Goal: Transaction & Acquisition: Download file/media

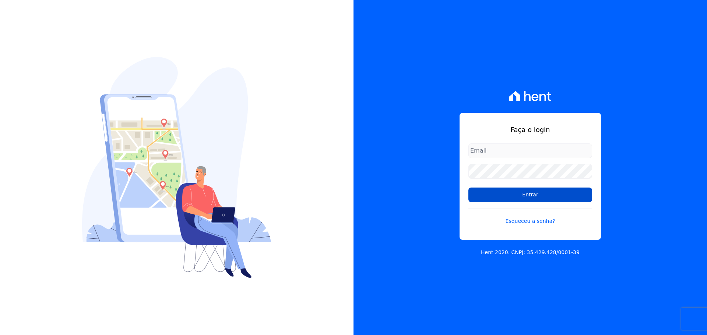
type input "[PERSON_NAME][EMAIL_ADDRESS][PERSON_NAME][DOMAIN_NAME]"
click at [522, 193] on input "Entrar" at bounding box center [530, 195] width 124 height 15
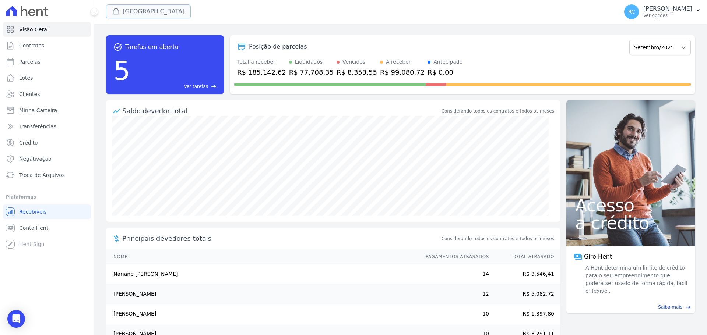
click at [148, 17] on button "[GEOGRAPHIC_DATA]" at bounding box center [148, 11] width 85 height 14
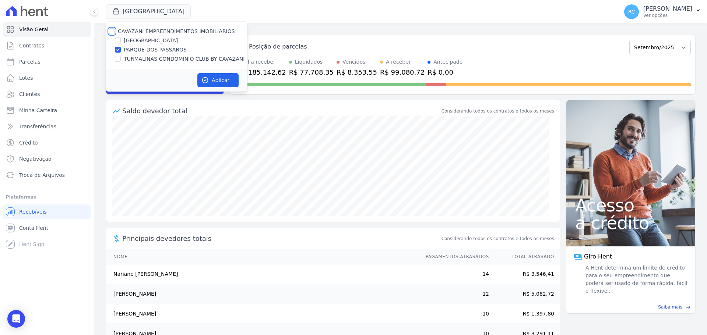
click at [112, 29] on input "CAVAZANI EMPREENDIMENTOS IMOBILIARIOS" at bounding box center [112, 31] width 6 height 6
checkbox input "true"
click at [220, 80] on button "Aplicar" at bounding box center [217, 80] width 41 height 14
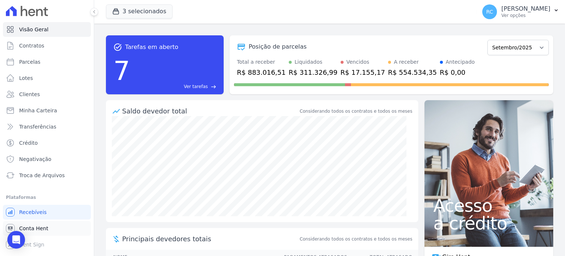
click at [47, 228] on link "Conta Hent" at bounding box center [47, 228] width 88 height 15
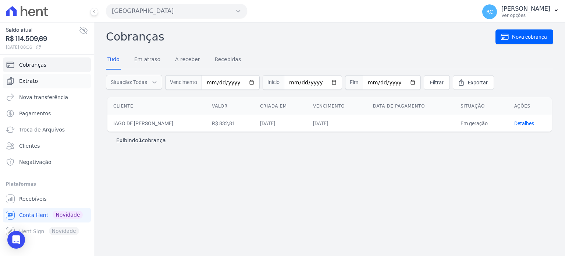
click at [53, 82] on link "Extrato" at bounding box center [47, 81] width 88 height 15
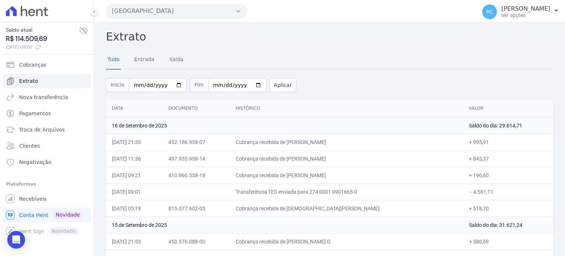
click at [175, 6] on button "[GEOGRAPHIC_DATA]" at bounding box center [176, 11] width 141 height 15
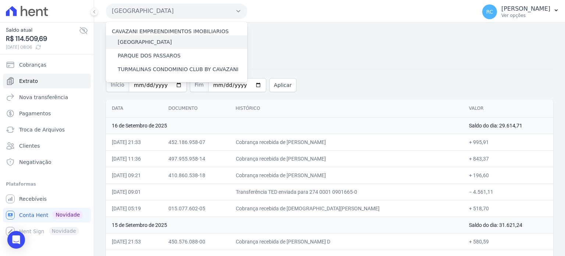
click at [147, 42] on label "[GEOGRAPHIC_DATA]" at bounding box center [145, 42] width 54 height 8
click at [0, 0] on input "[GEOGRAPHIC_DATA]" at bounding box center [0, 0] width 0 height 0
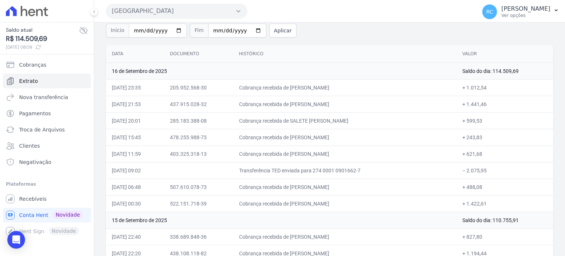
scroll to position [37, 0]
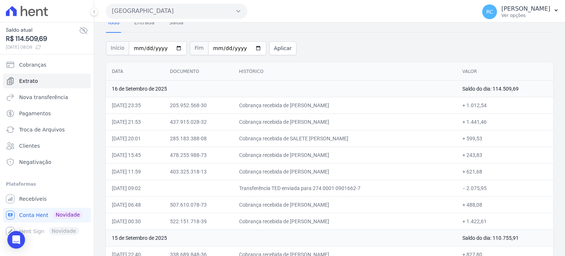
drag, startPoint x: 495, startPoint y: 189, endPoint x: 466, endPoint y: 188, distance: 28.7
click at [466, 188] on td "− 2.075,95" at bounding box center [505, 188] width 97 height 17
copy td "2.075,95"
click at [165, 7] on button "[GEOGRAPHIC_DATA]" at bounding box center [176, 11] width 141 height 15
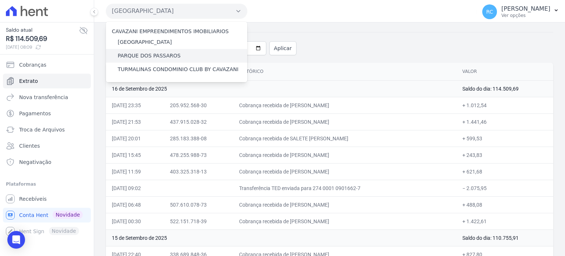
click at [155, 55] on label "PARQUE DOS PASSAROS" at bounding box center [149, 56] width 63 height 8
click at [0, 0] on input "PARQUE DOS PASSAROS" at bounding box center [0, 0] width 0 height 0
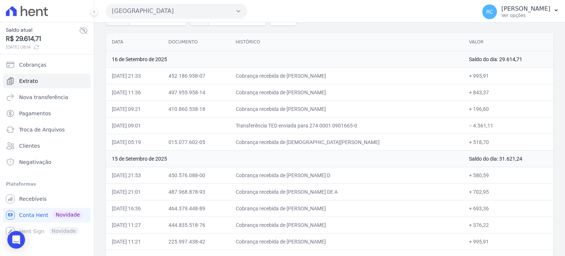
scroll to position [74, 0]
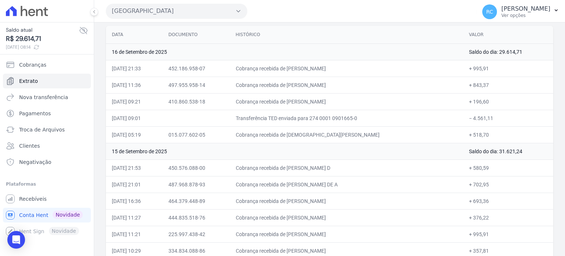
drag, startPoint x: 492, startPoint y: 117, endPoint x: 468, endPoint y: 116, distance: 23.6
click at [468, 116] on td "− 4.561,11" at bounding box center [508, 118] width 90 height 17
copy td "4.561,11"
drag, startPoint x: 193, startPoint y: 9, endPoint x: 166, endPoint y: 15, distance: 28.2
click at [193, 9] on button "[GEOGRAPHIC_DATA]" at bounding box center [176, 11] width 141 height 15
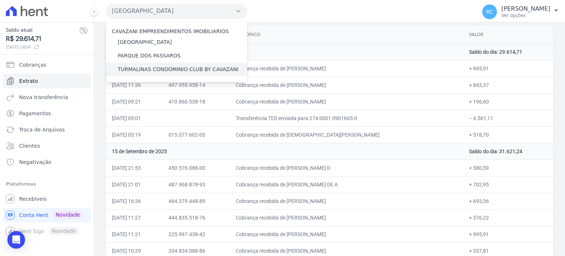
click at [129, 67] on label "TURMALINAS CONDOMINIO CLUB BY CAVAZANI" at bounding box center [178, 70] width 121 height 8
click at [0, 0] on input "TURMALINAS CONDOMINIO CLUB BY CAVAZANI" at bounding box center [0, 0] width 0 height 0
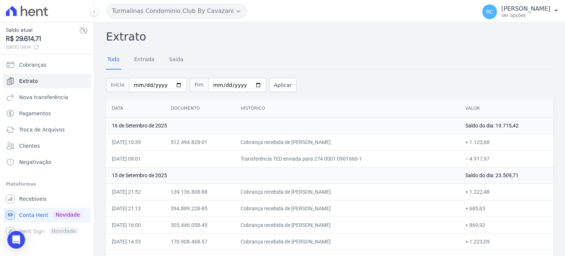
drag, startPoint x: 492, startPoint y: 155, endPoint x: 469, endPoint y: 163, distance: 24.8
click at [469, 163] on td "− 4.917,97" at bounding box center [507, 158] width 94 height 17
copy td "4.917,97"
drag, startPoint x: 375, startPoint y: 140, endPoint x: 304, endPoint y: 141, distance: 71.8
click at [304, 141] on td "Cobrança recebida de [PERSON_NAME]" at bounding box center [347, 142] width 225 height 17
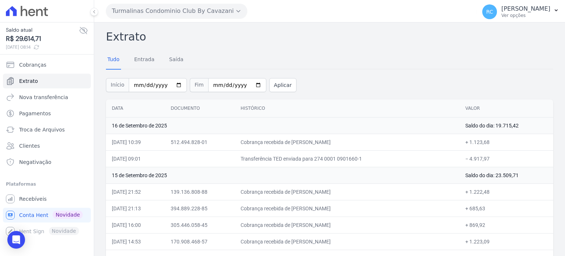
copy td "[PERSON_NAME]"
drag, startPoint x: 504, startPoint y: 141, endPoint x: 468, endPoint y: 141, distance: 35.7
click at [468, 141] on td "+ 1.123,68" at bounding box center [507, 142] width 94 height 17
copy td "1.123,68"
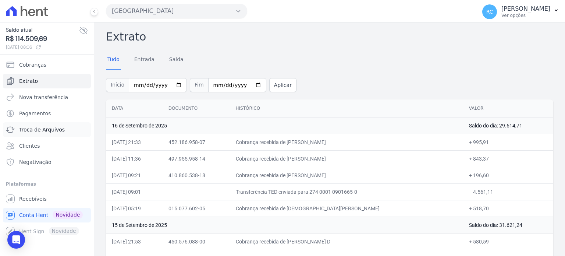
click at [56, 130] on span "Troca de Arquivos" at bounding box center [42, 129] width 46 height 7
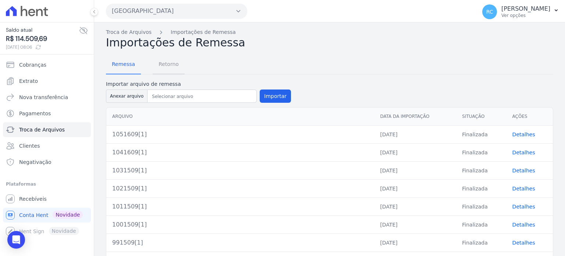
click at [173, 62] on span "Retorno" at bounding box center [168, 64] width 29 height 15
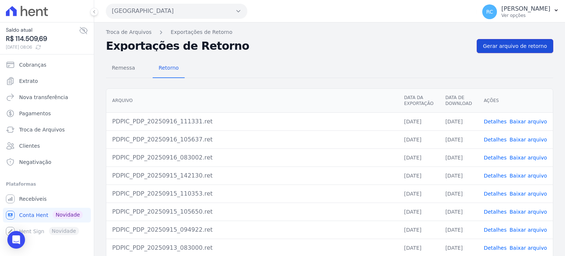
click at [520, 48] on span "Gerar arquivo de retorno" at bounding box center [515, 45] width 64 height 7
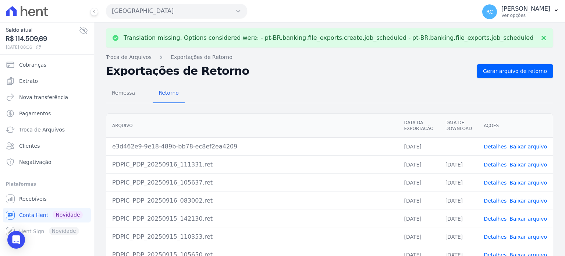
click at [525, 148] on link "Baixar arquivo" at bounding box center [529, 147] width 38 height 6
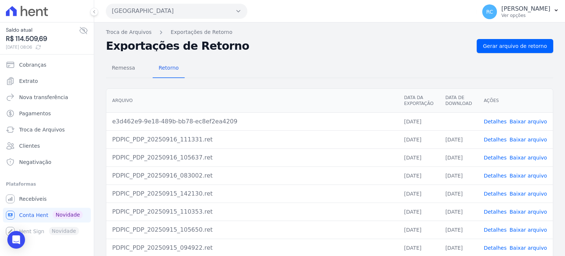
click at [201, 9] on button "[GEOGRAPHIC_DATA]" at bounding box center [176, 11] width 141 height 15
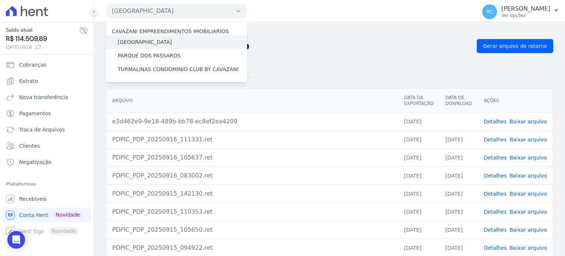
click at [141, 37] on div "[GEOGRAPHIC_DATA]" at bounding box center [176, 42] width 141 height 14
click at [140, 41] on label "[GEOGRAPHIC_DATA]" at bounding box center [145, 42] width 54 height 8
click at [0, 0] on input "[GEOGRAPHIC_DATA]" at bounding box center [0, 0] width 0 height 0
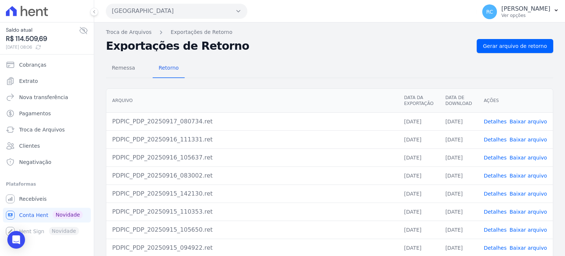
click at [204, 8] on button "[GEOGRAPHIC_DATA]" at bounding box center [176, 11] width 141 height 15
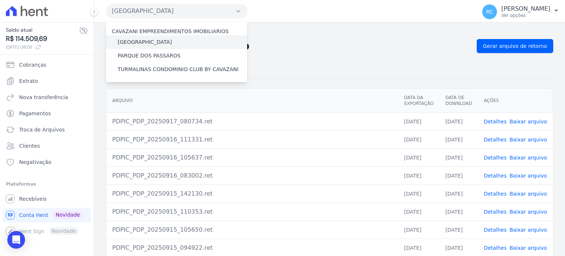
click at [158, 40] on label "[GEOGRAPHIC_DATA]" at bounding box center [145, 42] width 54 height 8
click at [0, 0] on input "[GEOGRAPHIC_DATA]" at bounding box center [0, 0] width 0 height 0
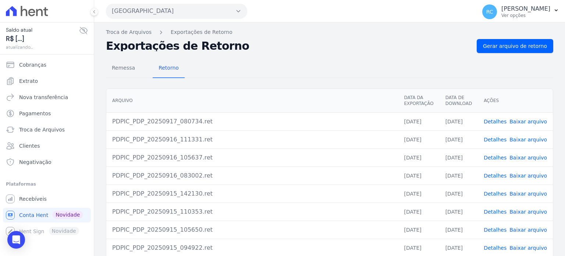
click at [186, 14] on button "[GEOGRAPHIC_DATA]" at bounding box center [176, 11] width 141 height 15
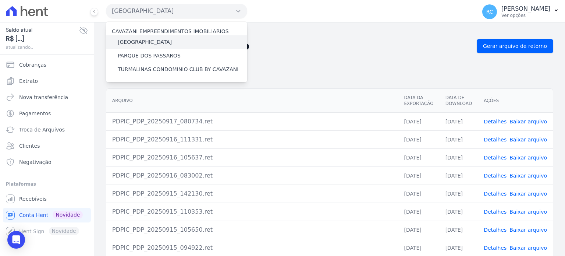
click at [151, 40] on label "[GEOGRAPHIC_DATA]" at bounding box center [145, 42] width 54 height 8
click at [0, 0] on input "[GEOGRAPHIC_DATA]" at bounding box center [0, 0] width 0 height 0
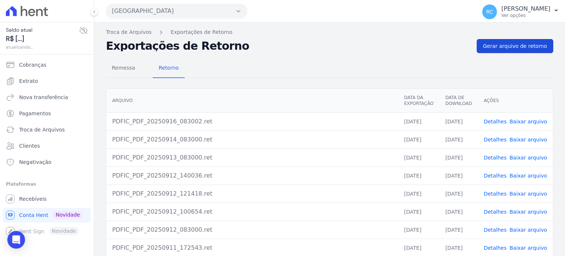
click at [525, 41] on link "Gerar arquivo de retorno" at bounding box center [515, 46] width 77 height 14
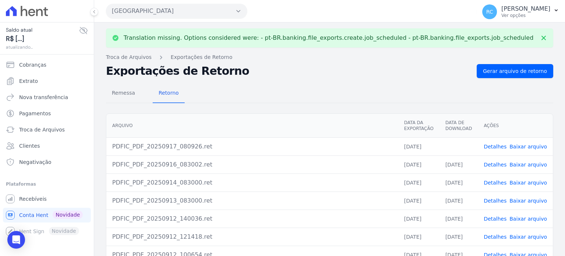
click at [525, 146] on link "Baixar arquivo" at bounding box center [529, 147] width 38 height 6
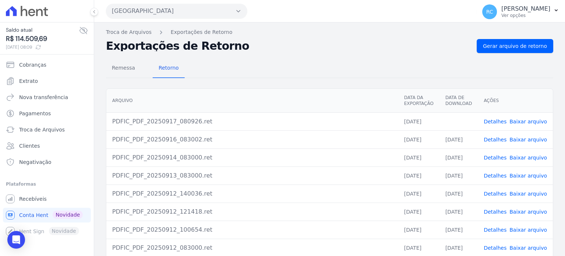
click at [519, 119] on link "Baixar arquivo" at bounding box center [529, 122] width 38 height 6
click at [146, 10] on button "[GEOGRAPHIC_DATA]" at bounding box center [176, 11] width 141 height 15
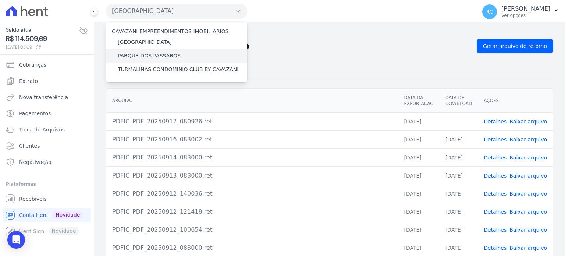
click at [155, 54] on label "PARQUE DOS PASSAROS" at bounding box center [149, 56] width 63 height 8
click at [0, 0] on input "PARQUE DOS PASSAROS" at bounding box center [0, 0] width 0 height 0
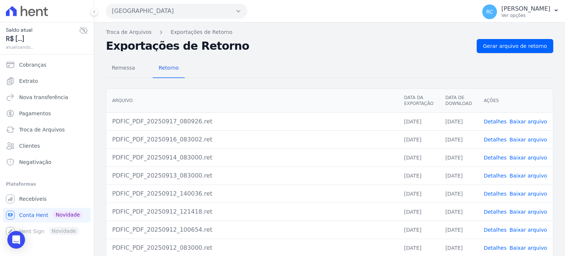
click at [170, 10] on button "[GEOGRAPHIC_DATA]" at bounding box center [176, 11] width 141 height 15
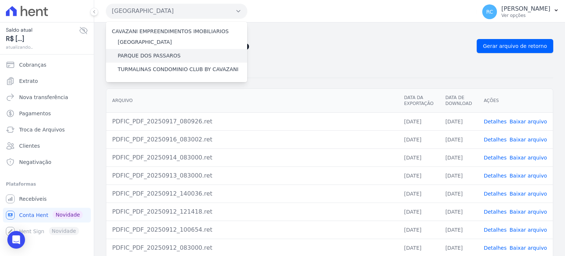
click at [171, 55] on label "PARQUE DOS PASSAROS" at bounding box center [149, 56] width 63 height 8
click at [0, 0] on input "PARQUE DOS PASSAROS" at bounding box center [0, 0] width 0 height 0
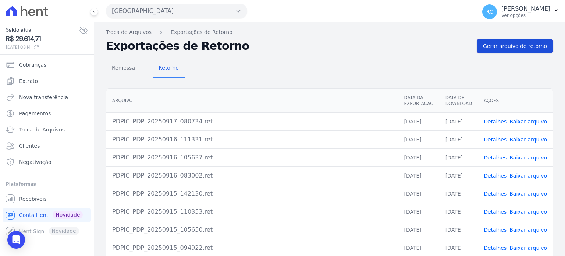
click at [513, 44] on span "Gerar arquivo de retorno" at bounding box center [515, 45] width 64 height 7
drag, startPoint x: 137, startPoint y: 21, endPoint x: 144, endPoint y: 8, distance: 13.8
click at [139, 16] on div "Parque Dos Passaros CAVAZANI EMPREENDIMENTOS IMOBILIARIOS PARQUE DAS FLORES PAR…" at bounding box center [290, 11] width 368 height 23
click at [144, 8] on button "[GEOGRAPHIC_DATA]" at bounding box center [176, 11] width 141 height 15
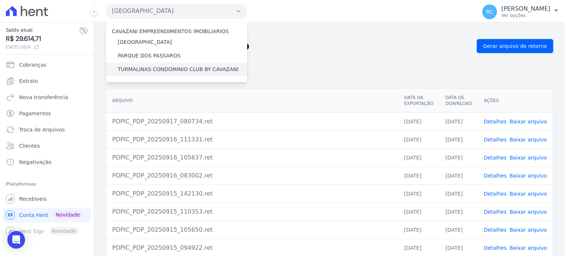
click at [143, 65] on div "TURMALINAS CONDOMINIO CLUB BY CAVAZANI" at bounding box center [176, 70] width 141 height 14
click at [142, 67] on label "TURMALINAS CONDOMINIO CLUB BY CAVAZANI" at bounding box center [178, 70] width 121 height 8
click at [0, 0] on input "TURMALINAS CONDOMINIO CLUB BY CAVAZANI" at bounding box center [0, 0] width 0 height 0
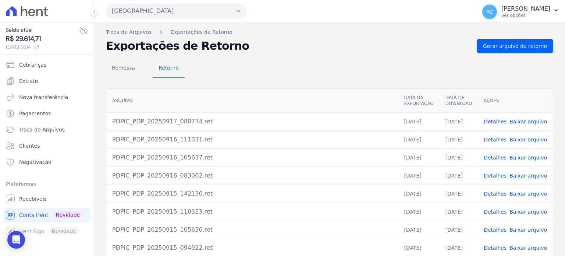
click at [159, 14] on button "[GEOGRAPHIC_DATA]" at bounding box center [176, 11] width 141 height 15
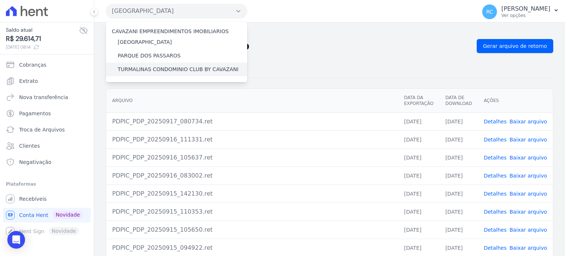
click at [149, 68] on label "TURMALINAS CONDOMINIO CLUB BY CAVAZANI" at bounding box center [178, 70] width 121 height 8
click at [0, 0] on input "TURMALINAS CONDOMINIO CLUB BY CAVAZANI" at bounding box center [0, 0] width 0 height 0
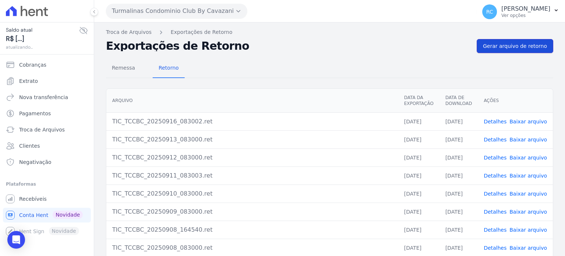
click at [515, 43] on span "Gerar arquivo de retorno" at bounding box center [515, 45] width 64 height 7
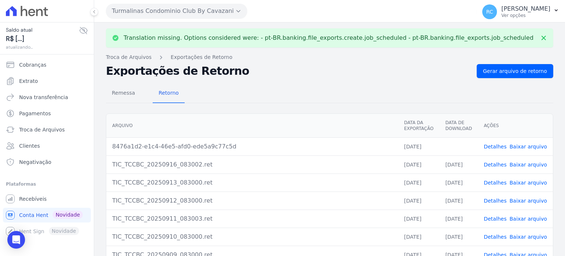
click at [527, 150] on td "Detalhes Baixar arquivo" at bounding box center [515, 146] width 75 height 18
click at [527, 148] on link "Baixar arquivo" at bounding box center [529, 147] width 38 height 6
